Goal: Task Accomplishment & Management: Complete application form

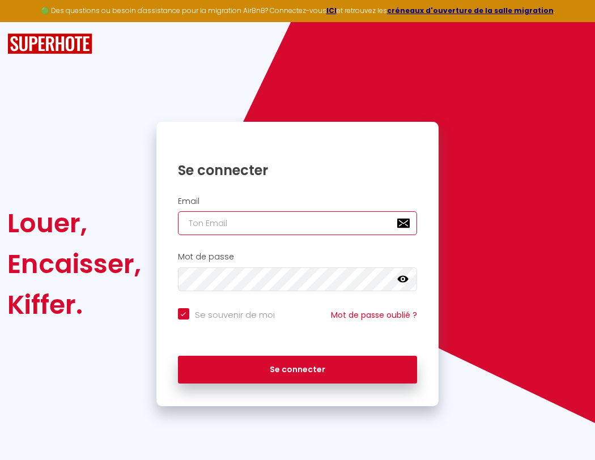
type input "s"
checkbox input "true"
type input "su"
checkbox input "true"
type input "sup"
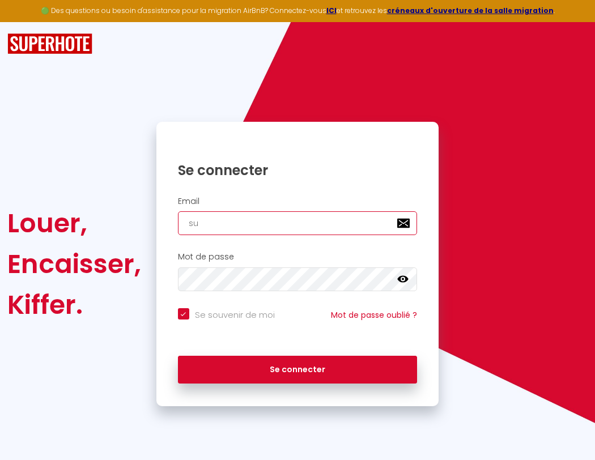
checkbox input "true"
type input "supe"
checkbox input "true"
type input "super"
checkbox input "true"
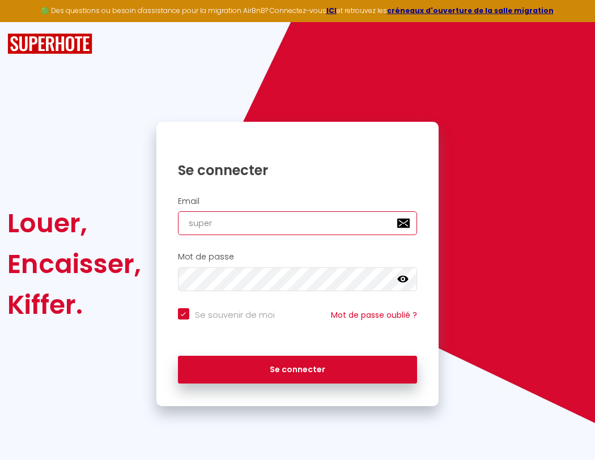
type input "superb"
checkbox input "true"
type input "s"
checkbox input "true"
type input "superbo"
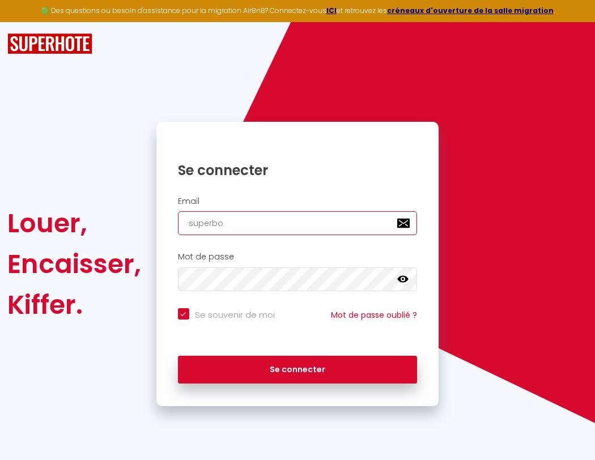
checkbox input "true"
type input "superbor"
checkbox input "true"
type input "superbord"
checkbox input "true"
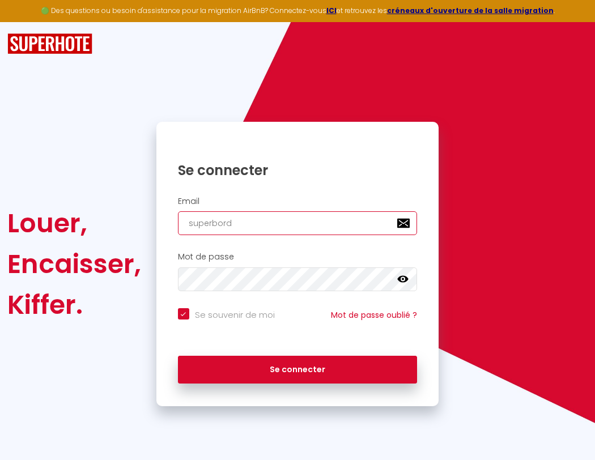
type input "super"
checkbox input "true"
type input "superborde"
checkbox input "true"
type input "superb"
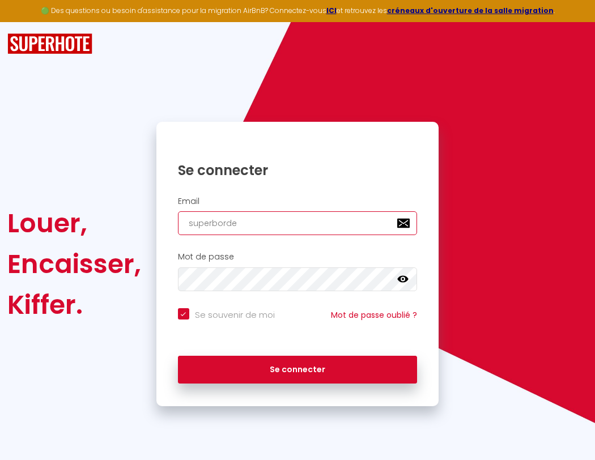
checkbox input "true"
type input "superbordea"
checkbox input "true"
type input "s"
checkbox input "true"
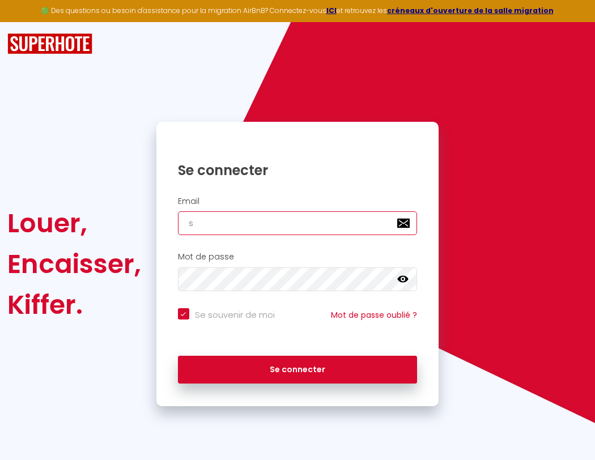
type input "superbordeau"
checkbox input "true"
type input "su"
checkbox input "true"
type input "superbordeaux"
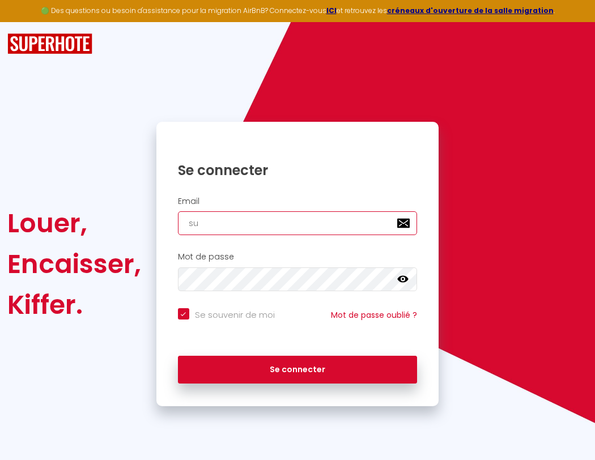
checkbox input "true"
type input "sup"
checkbox input "true"
type input "superbordeaux@"
checkbox input "true"
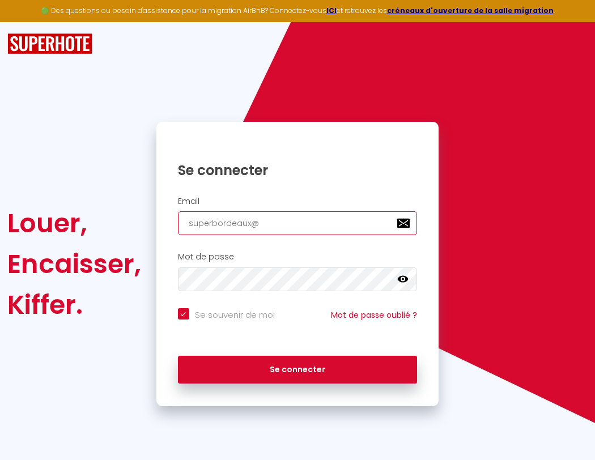
type input "supe"
checkbox input "true"
type input "superbordeaux@g"
checkbox input "true"
type input "super"
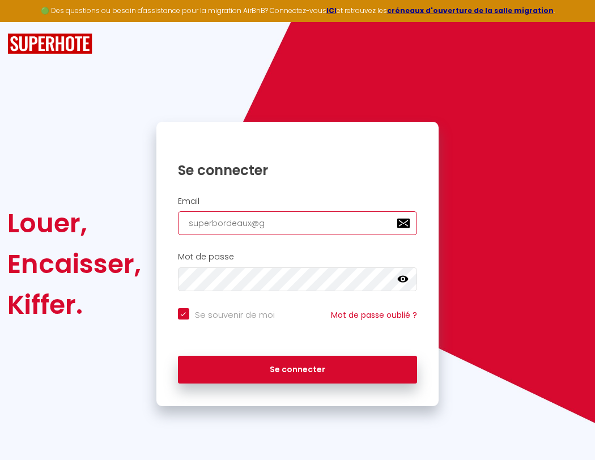
checkbox input "true"
type input "superbordeaux@gm"
checkbox input "true"
type input "superb"
checkbox input "true"
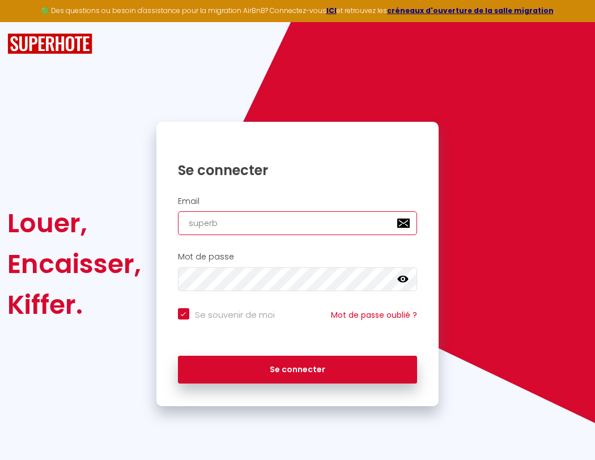
type input "superbordeaux@gma"
checkbox input "true"
